Goal: Check status: Check status

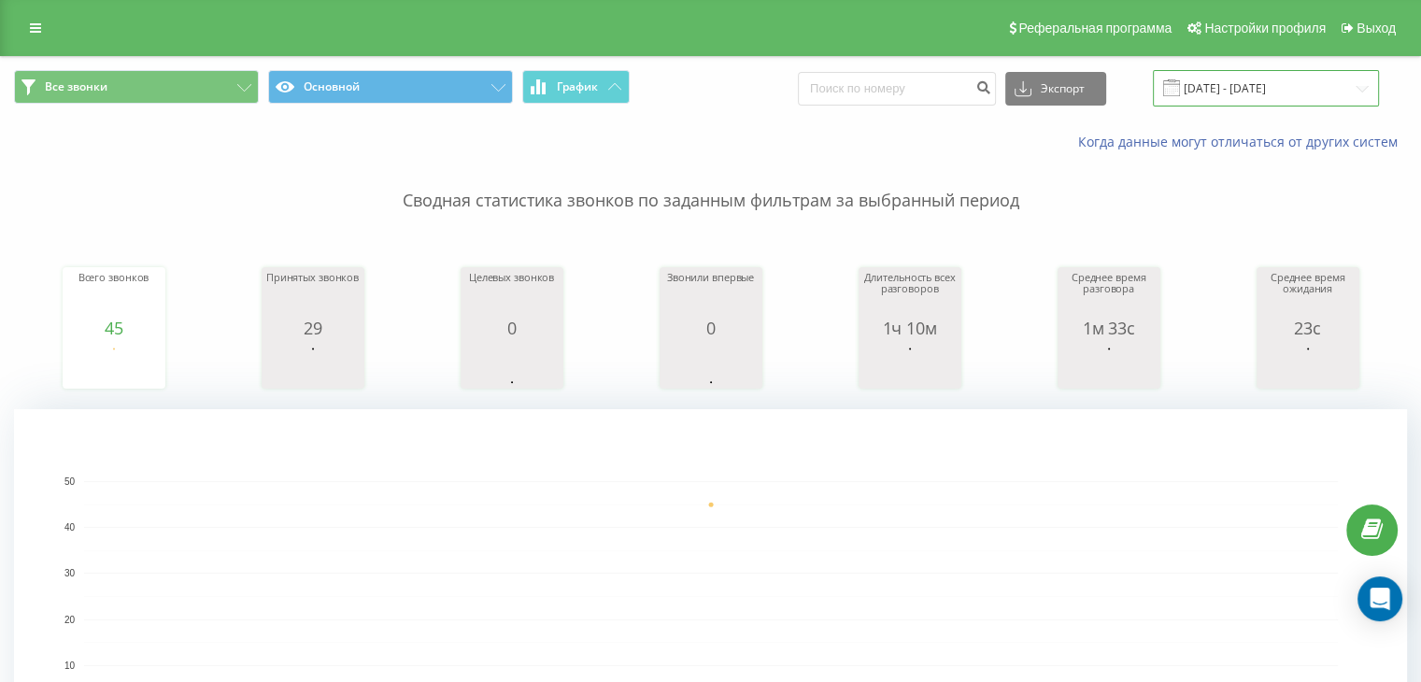
drag, startPoint x: 0, startPoint y: 0, endPoint x: 1237, endPoint y: 94, distance: 1240.1
click at [1237, 94] on input "[DATE] - [DATE]" at bounding box center [1265, 88] width 226 height 36
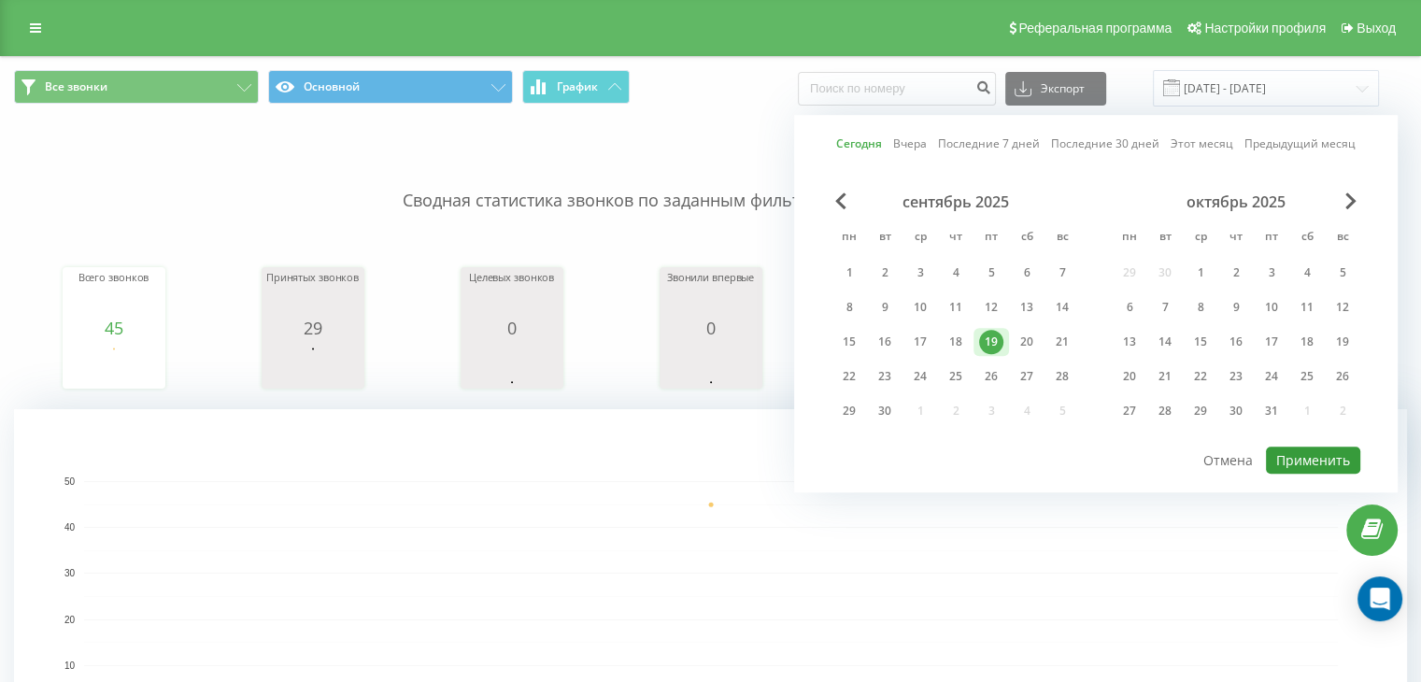
click at [1294, 462] on button "Применить" at bounding box center [1313, 459] width 94 height 27
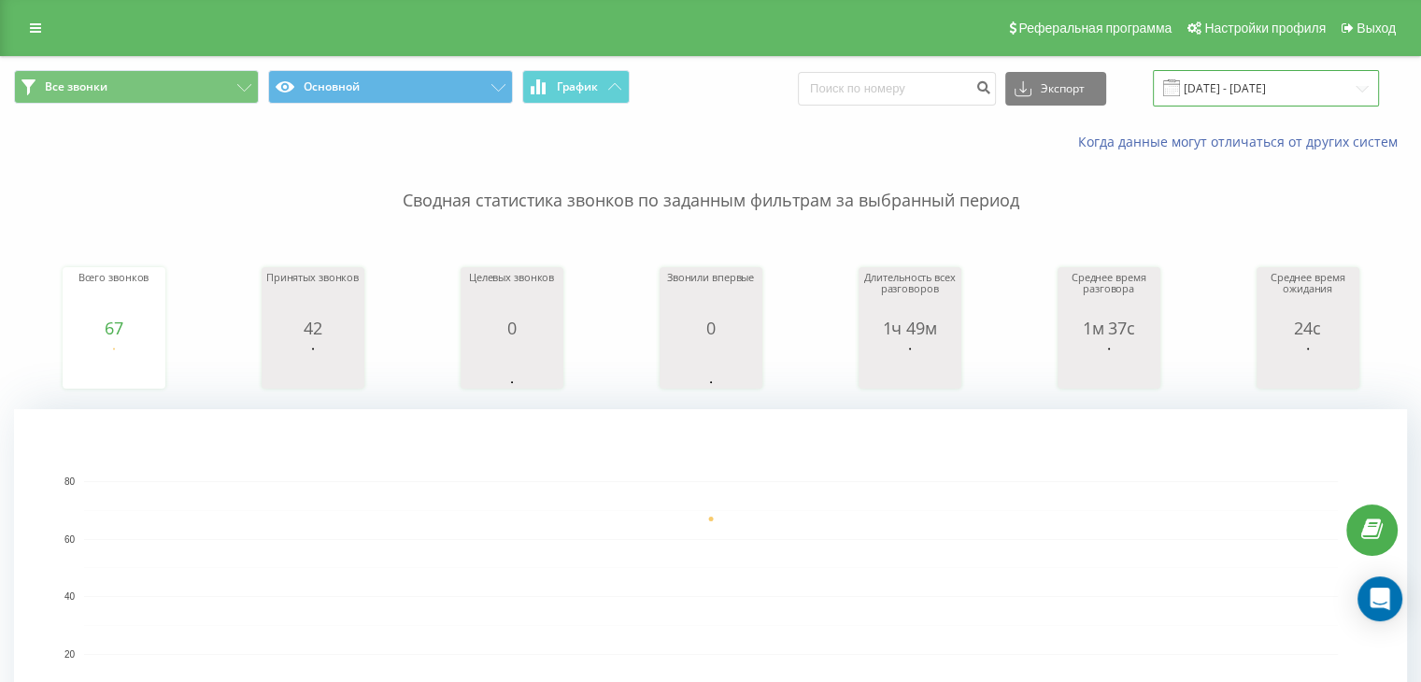
click at [1238, 104] on input "[DATE] - [DATE]" at bounding box center [1265, 88] width 226 height 36
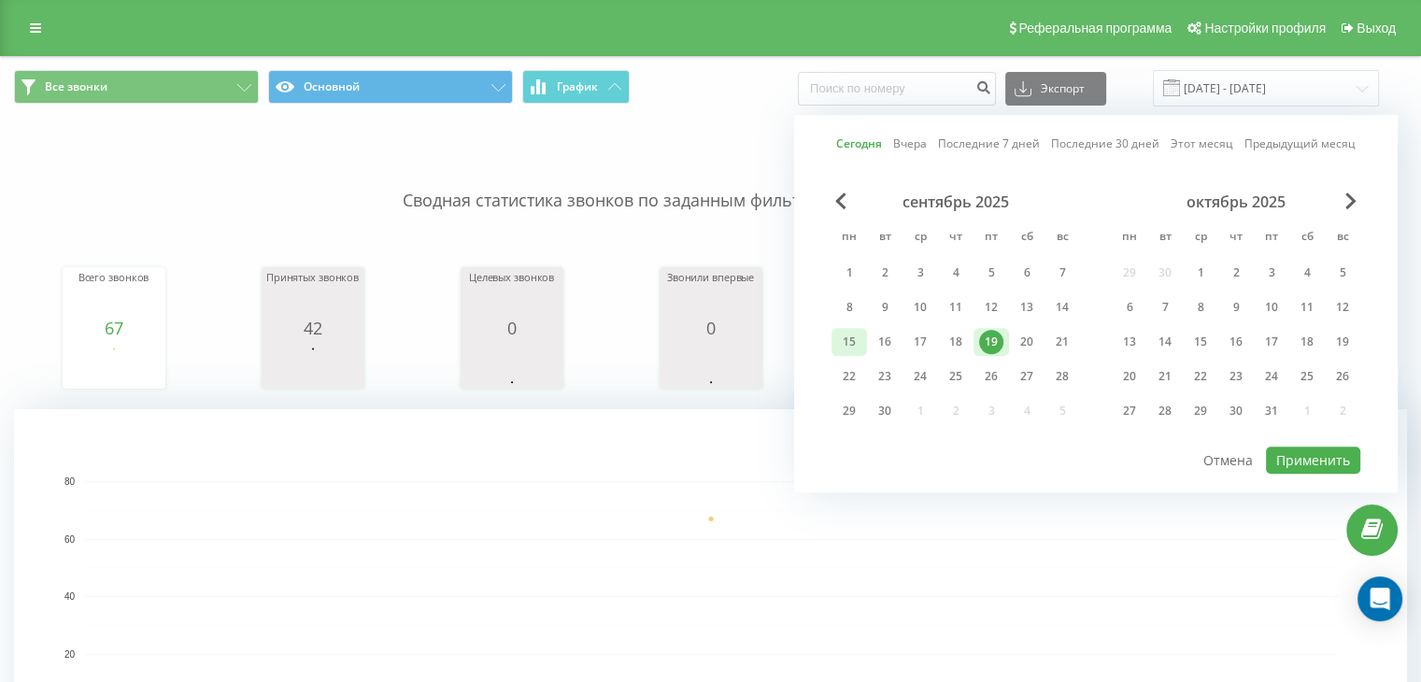
click at [841, 338] on div "15" at bounding box center [849, 342] width 24 height 24
click at [1004, 339] on div "19" at bounding box center [990, 342] width 35 height 28
click at [1327, 450] on button "Применить" at bounding box center [1313, 459] width 94 height 27
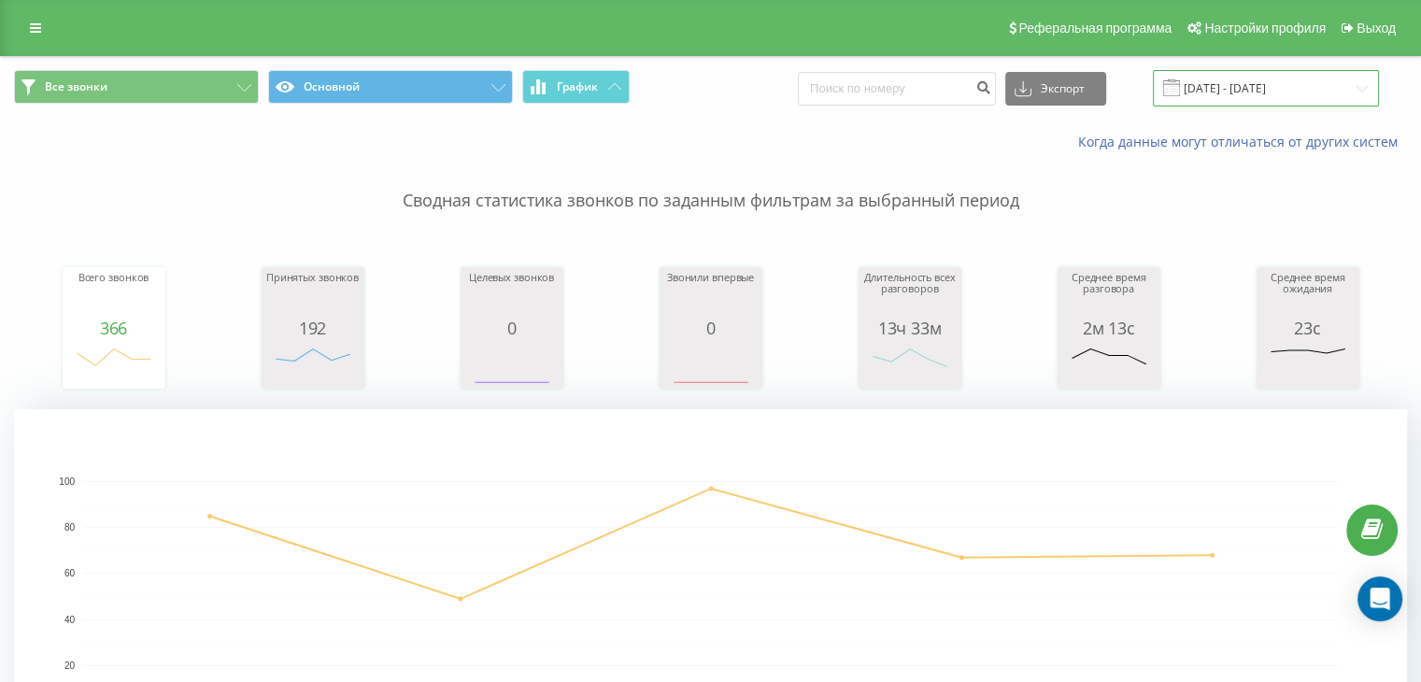
click at [1250, 85] on input "[DATE] - [DATE]" at bounding box center [1265, 88] width 226 height 36
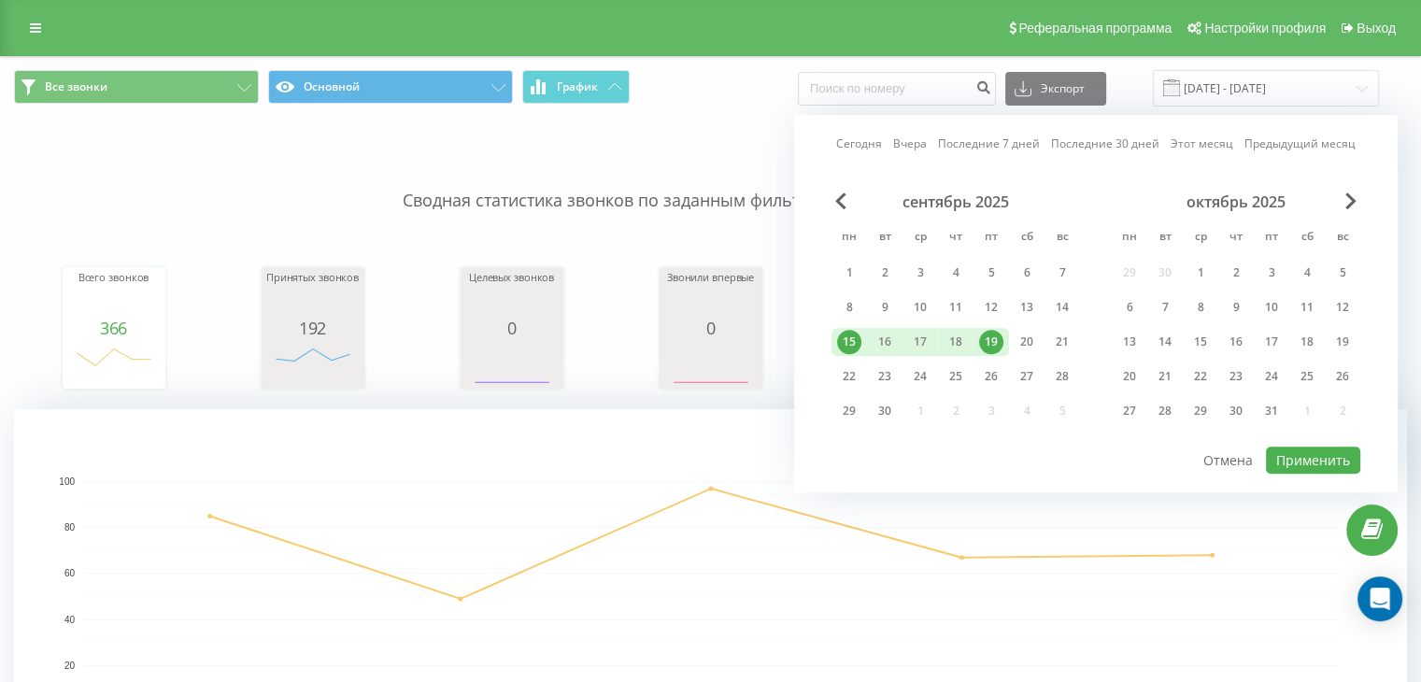
click at [997, 339] on div "19" at bounding box center [991, 342] width 24 height 24
click at [1318, 457] on button "Применить" at bounding box center [1313, 459] width 94 height 27
type input "[DATE] - [DATE]"
